Goal: Transaction & Acquisition: Purchase product/service

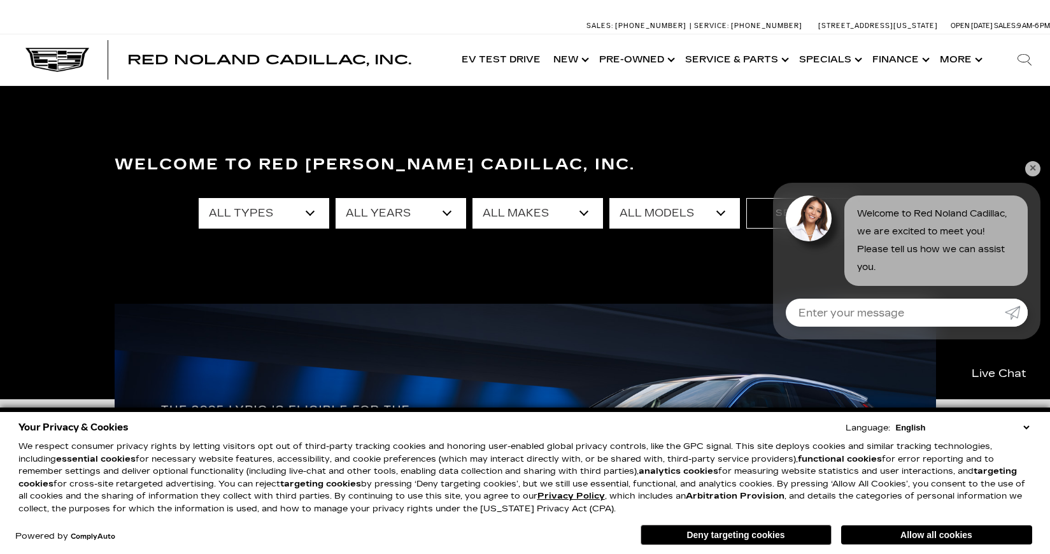
click at [1038, 168] on link "✕" at bounding box center [1032, 168] width 15 height 15
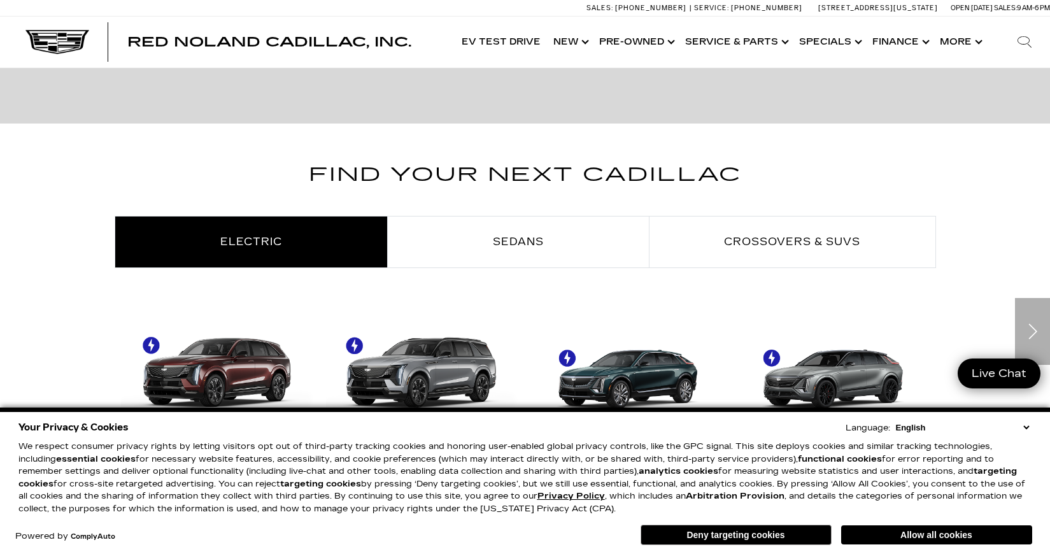
scroll to position [594, 0]
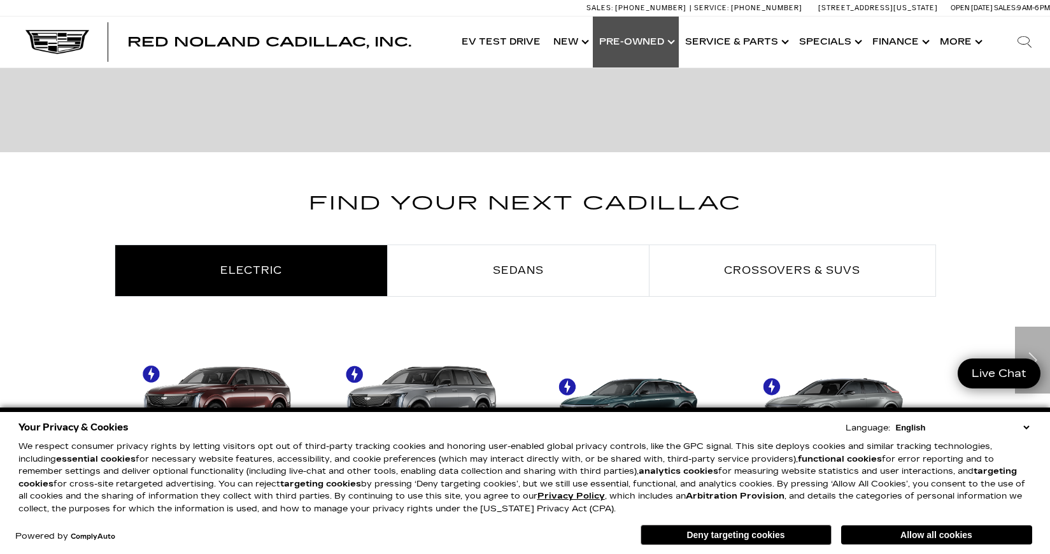
click at [658, 41] on link "Show Pre-Owned" at bounding box center [636, 42] width 86 height 51
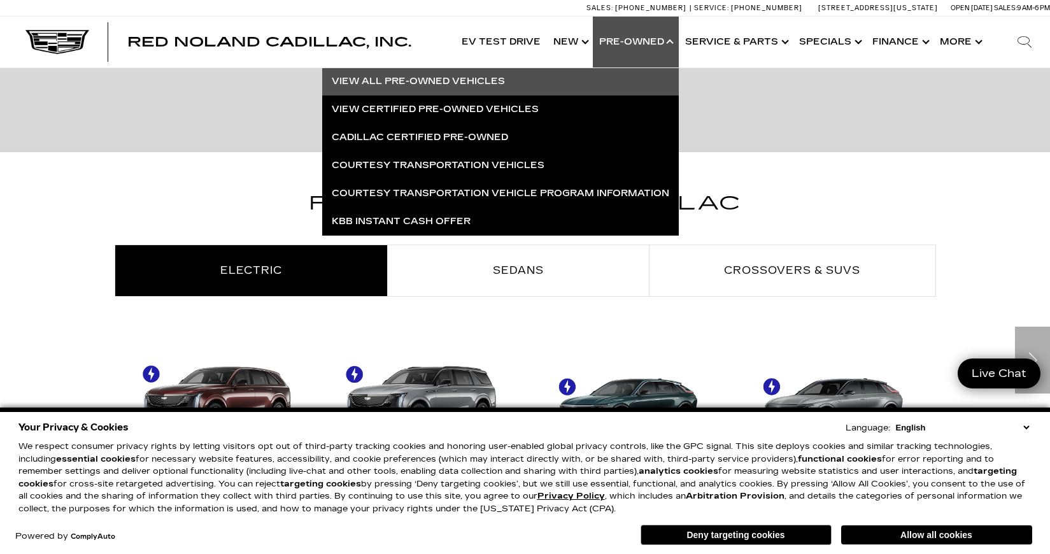
click at [442, 78] on link "View All Pre-Owned Vehicles" at bounding box center [500, 82] width 357 height 28
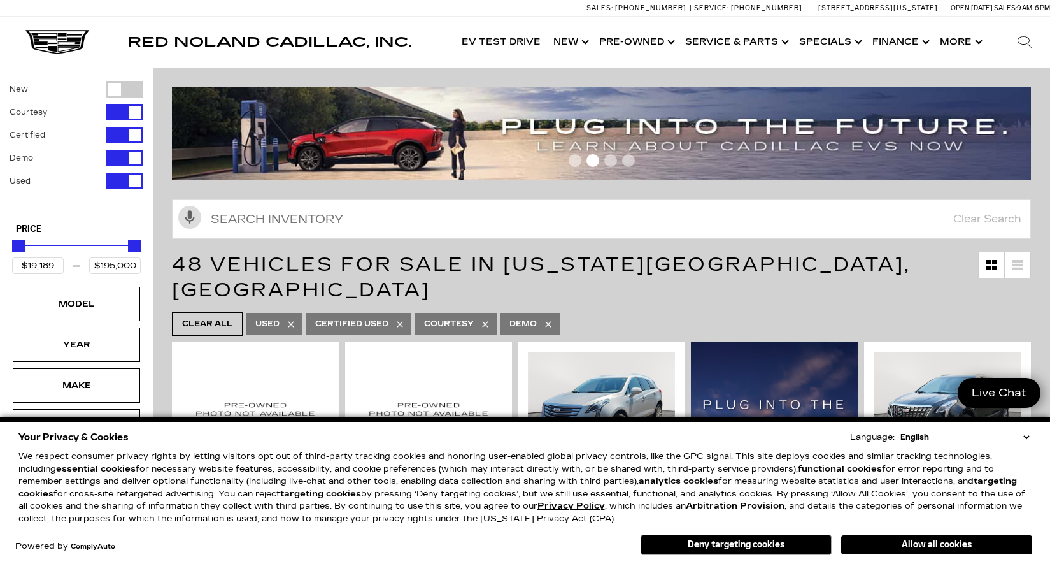
drag, startPoint x: 0, startPoint y: 0, endPoint x: 1028, endPoint y: 437, distance: 1116.9
click at [1028, 437] on select "English Spanish / Español English / [GEOGRAPHIC_DATA] Korean / 한국어 Vietnamese /…" at bounding box center [964, 437] width 135 height 13
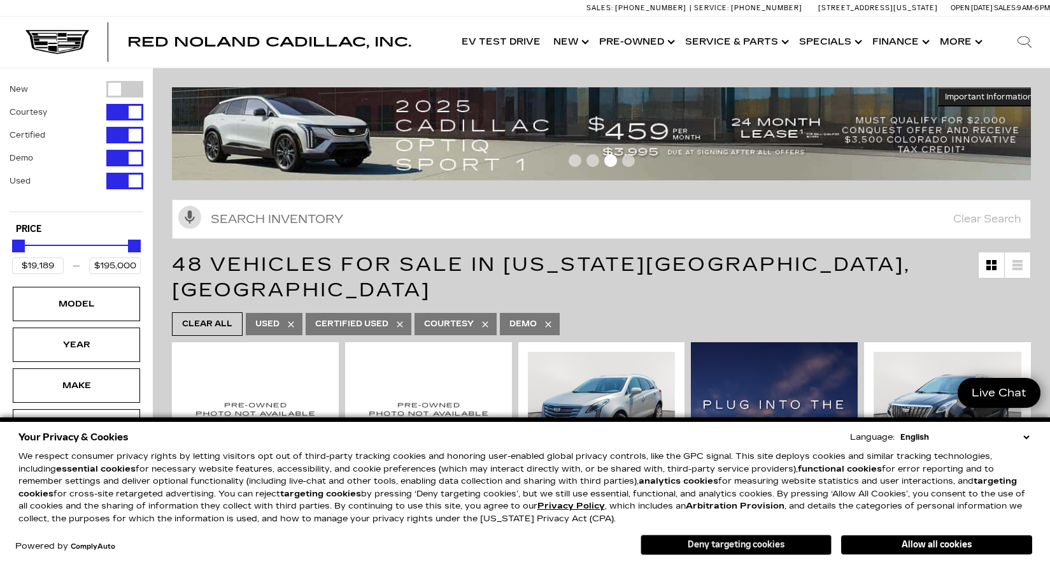
click at [715, 547] on button "Deny targeting cookies" at bounding box center [736, 544] width 191 height 20
